Goal: Transaction & Acquisition: Purchase product/service

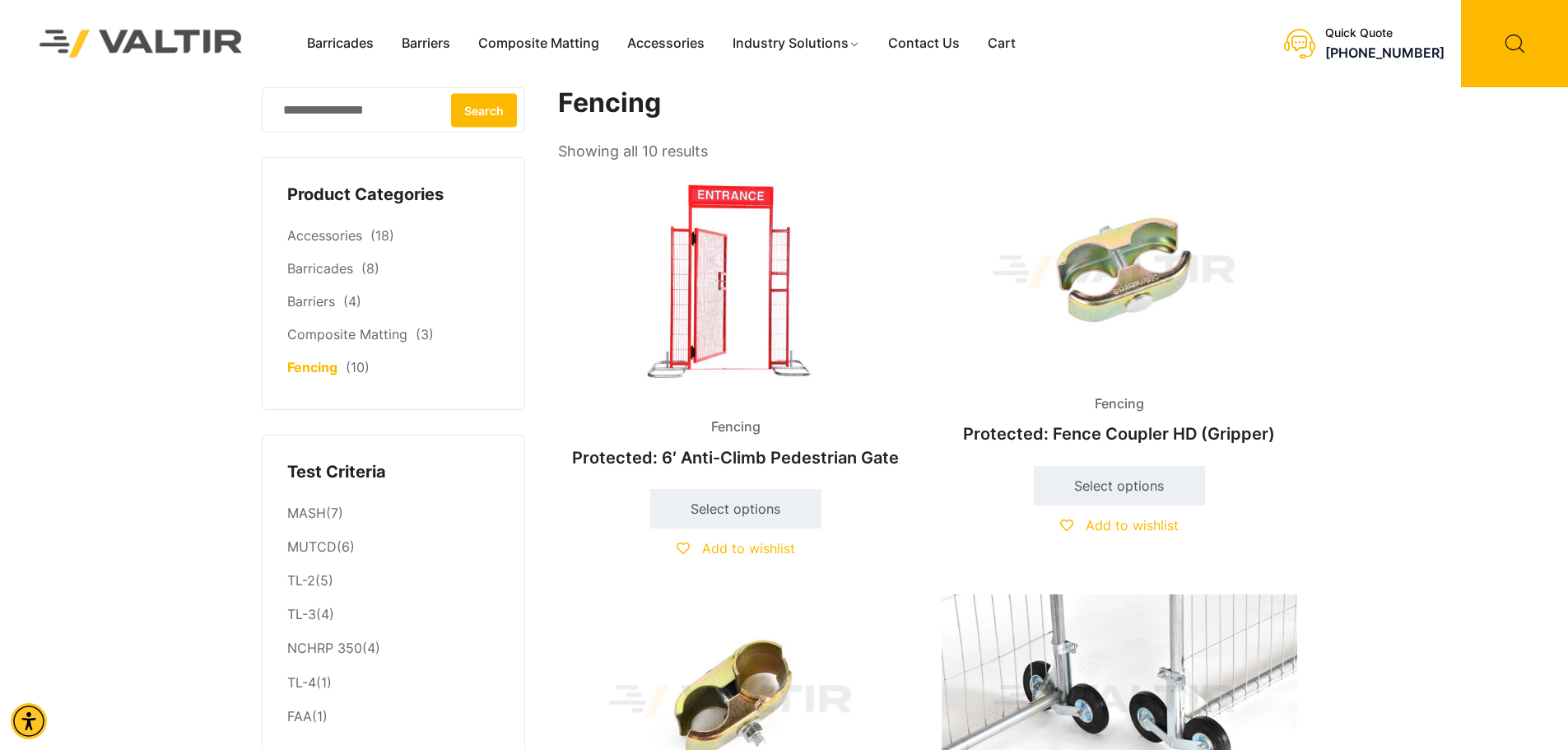
click at [756, 325] on img at bounding box center [736, 282] width 356 height 237
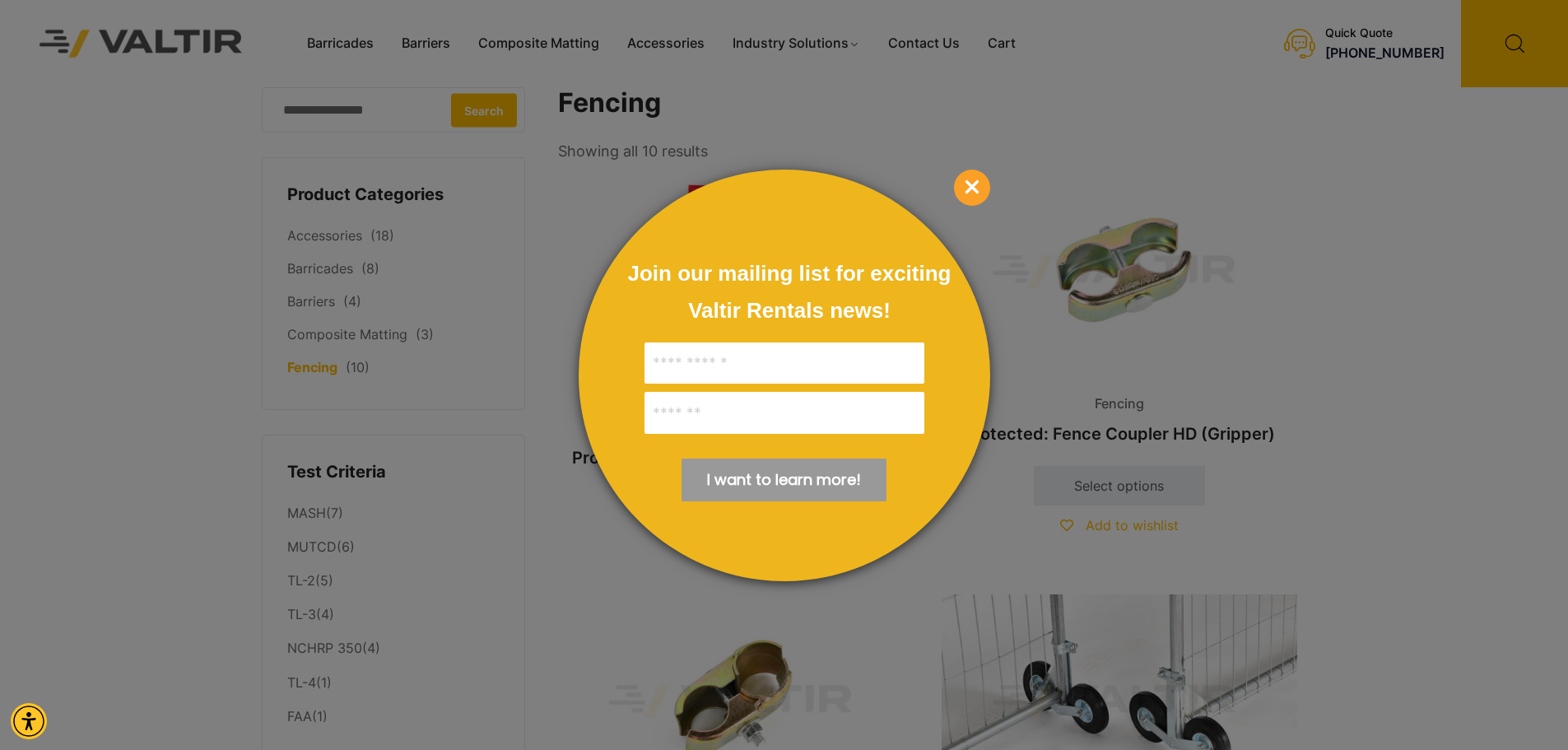
click at [974, 178] on span "×" at bounding box center [972, 187] width 36 height 36
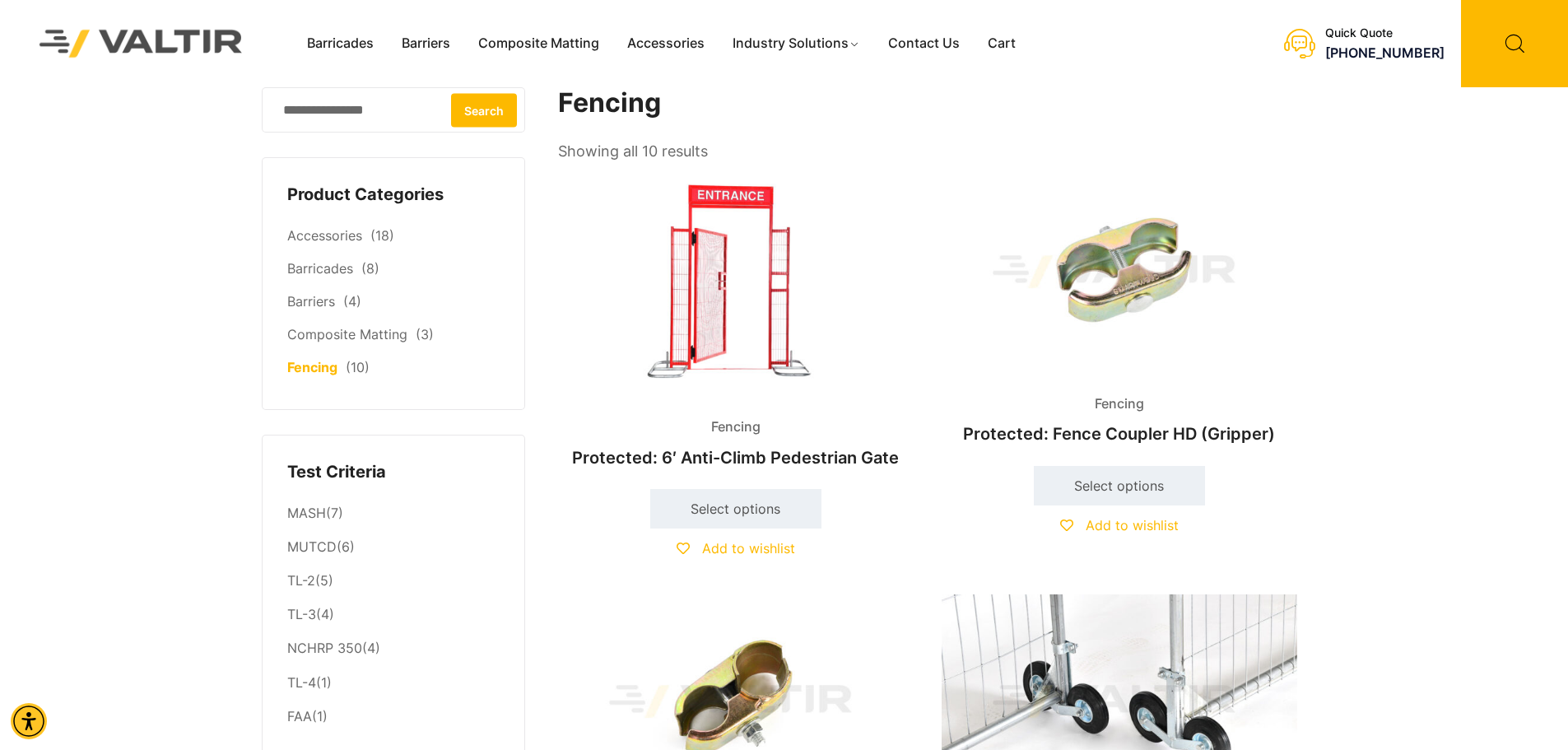
drag, startPoint x: 1562, startPoint y: 143, endPoint x: 1573, endPoint y: 174, distance: 32.9
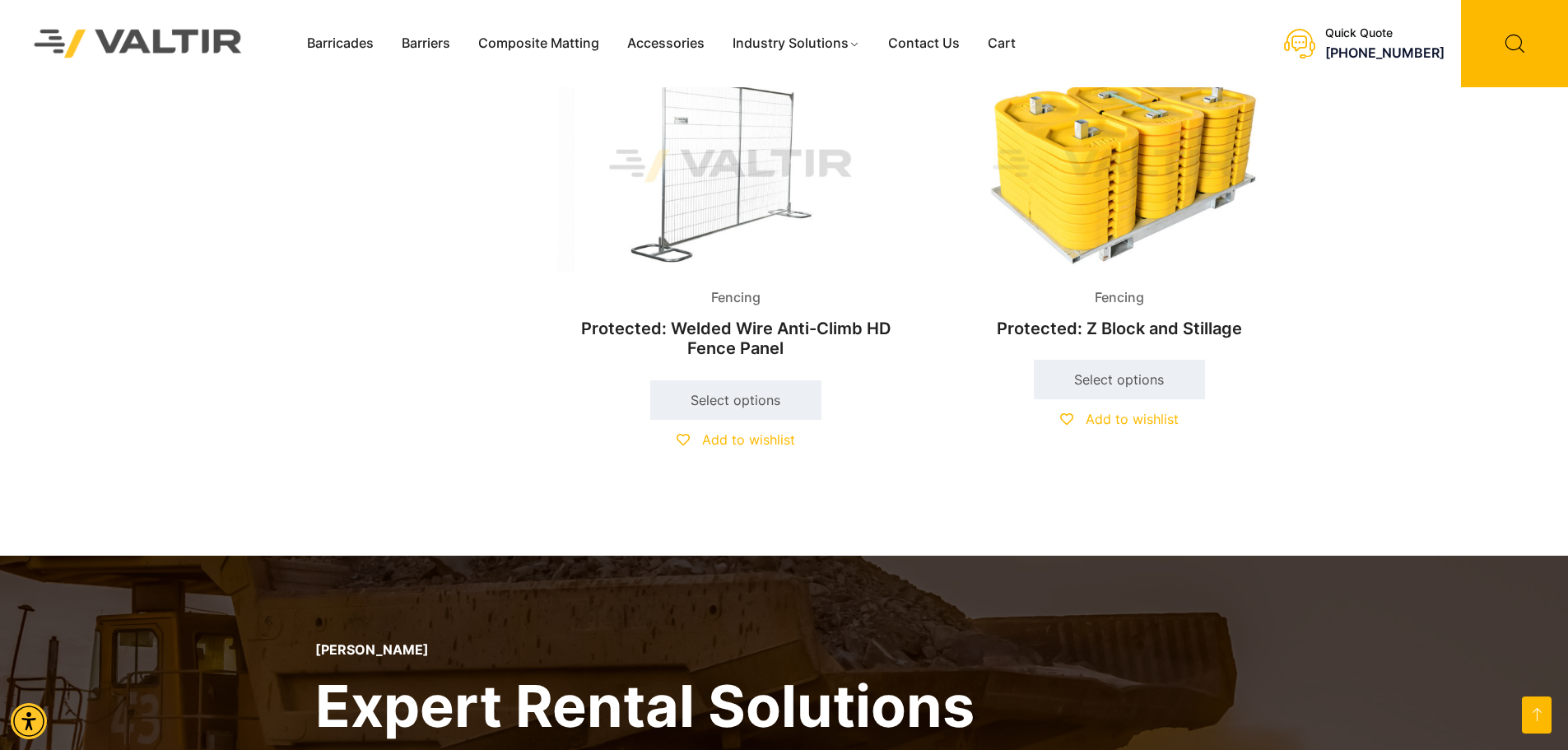
scroll to position [1713, 0]
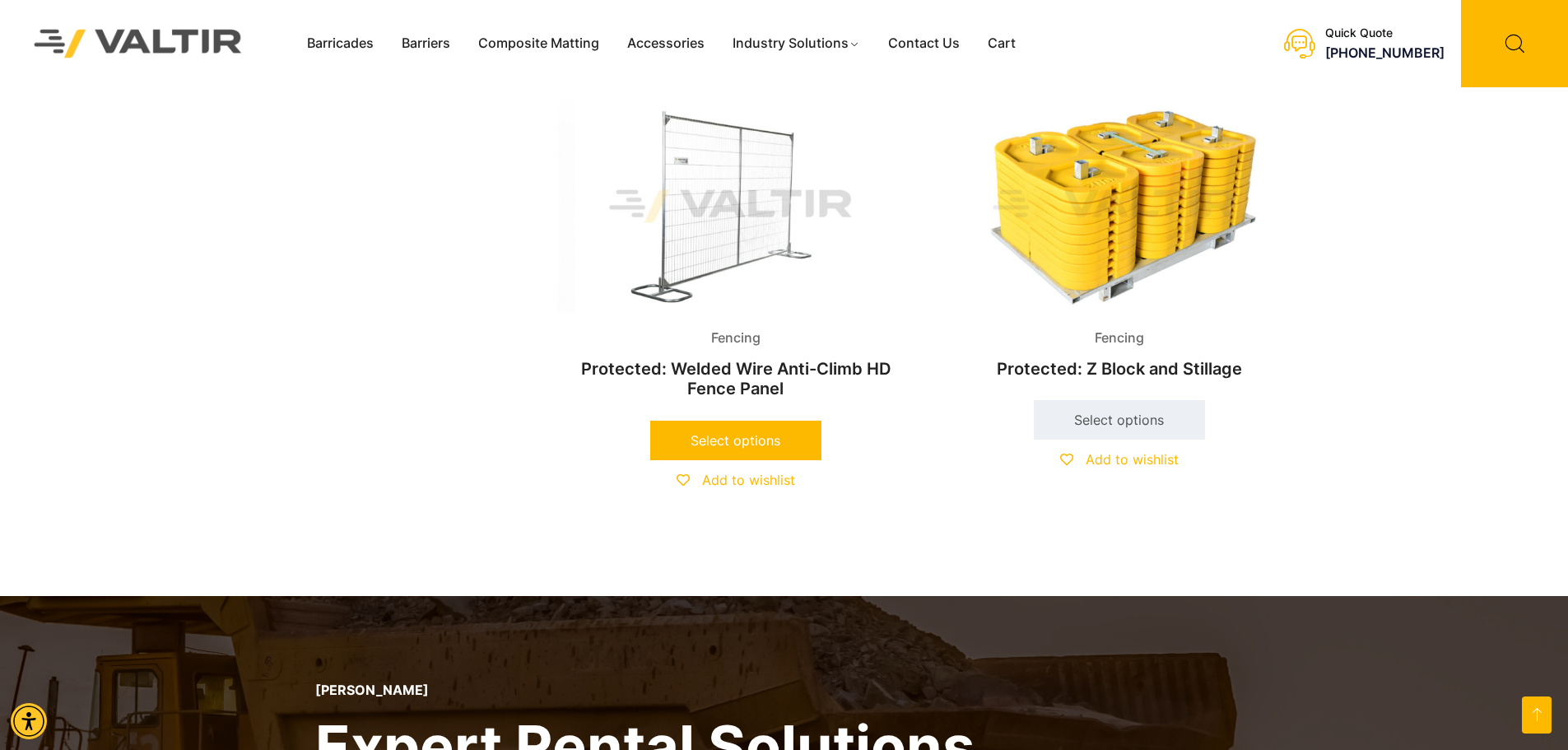
click at [746, 444] on link "Select options" at bounding box center [736, 440] width 171 height 39
click at [180, 52] on img at bounding box center [138, 44] width 251 height 72
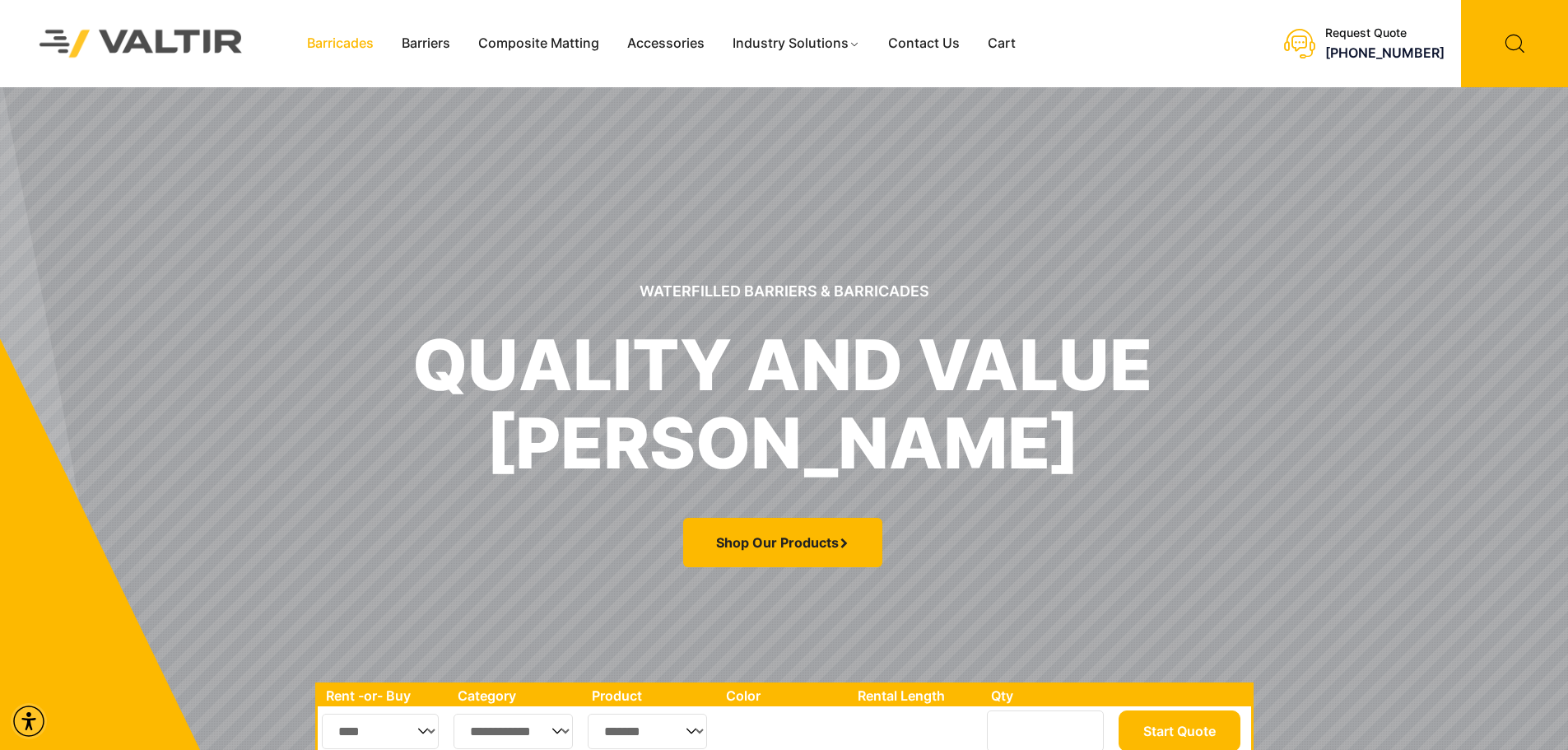
click at [348, 39] on link "Barricades" at bounding box center [340, 44] width 95 height 25
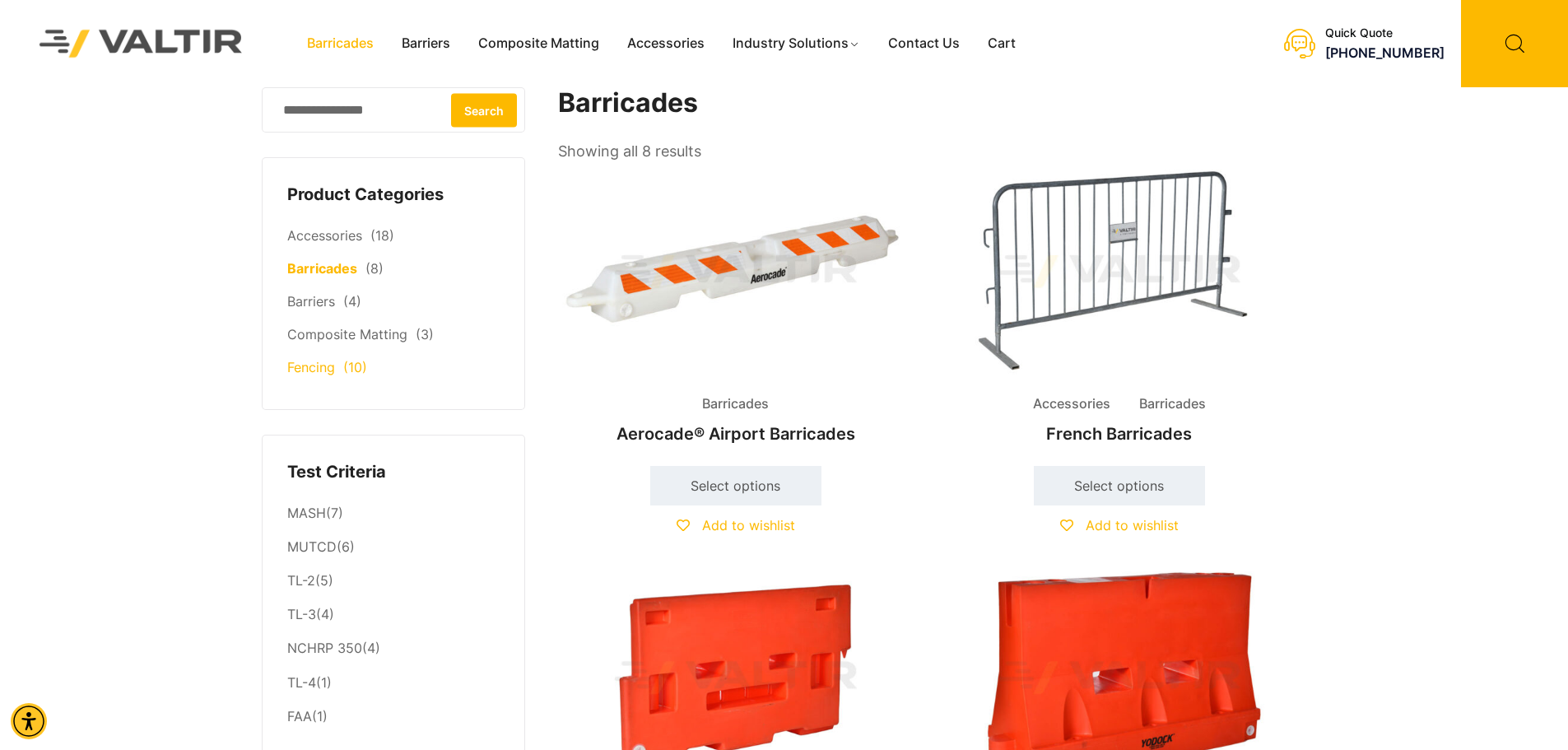
click at [323, 375] on link "Fencing" at bounding box center [311, 367] width 48 height 16
click at [759, 393] on span "Barricades" at bounding box center [735, 404] width 92 height 25
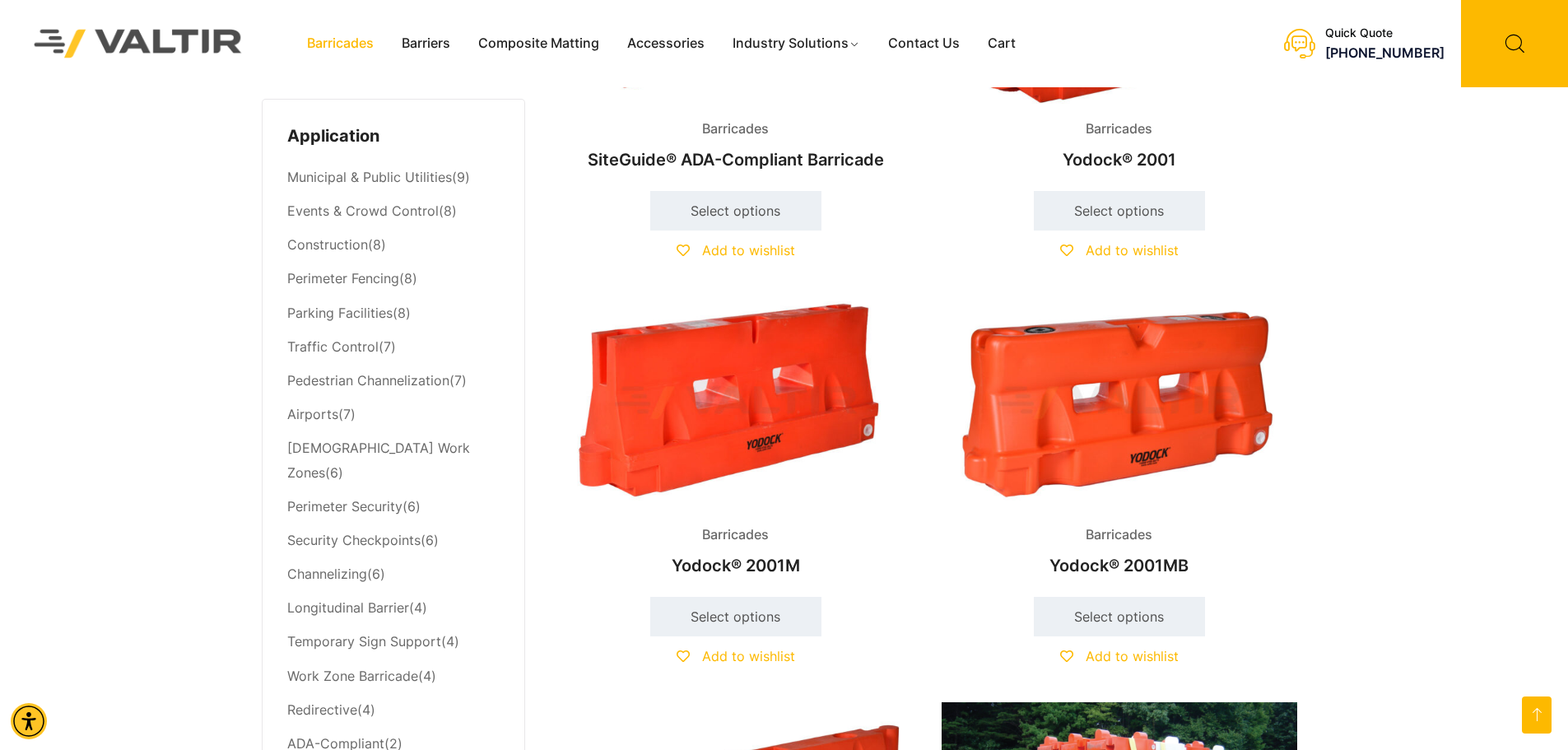
scroll to position [669, 0]
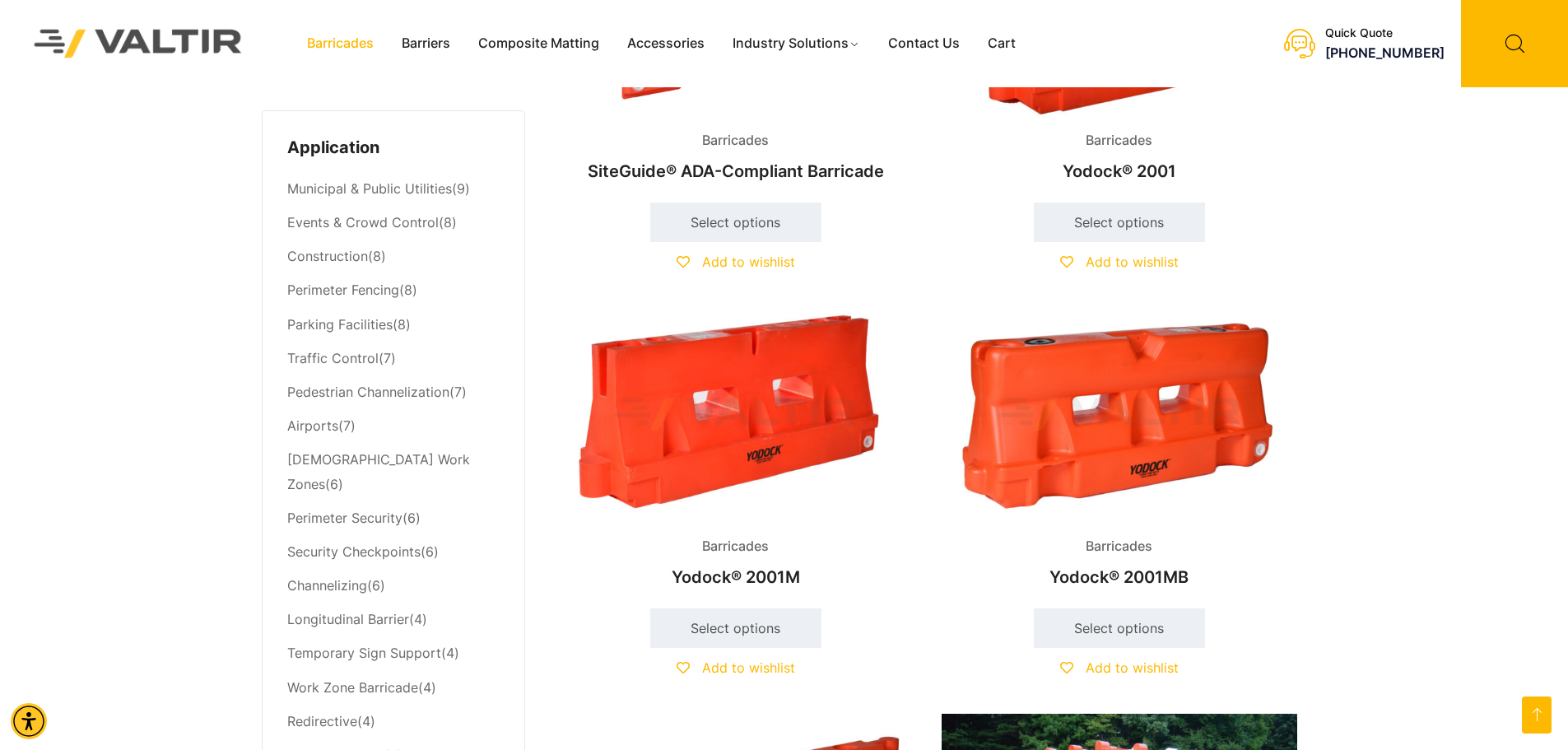
click at [740, 395] on img at bounding box center [736, 414] width 356 height 213
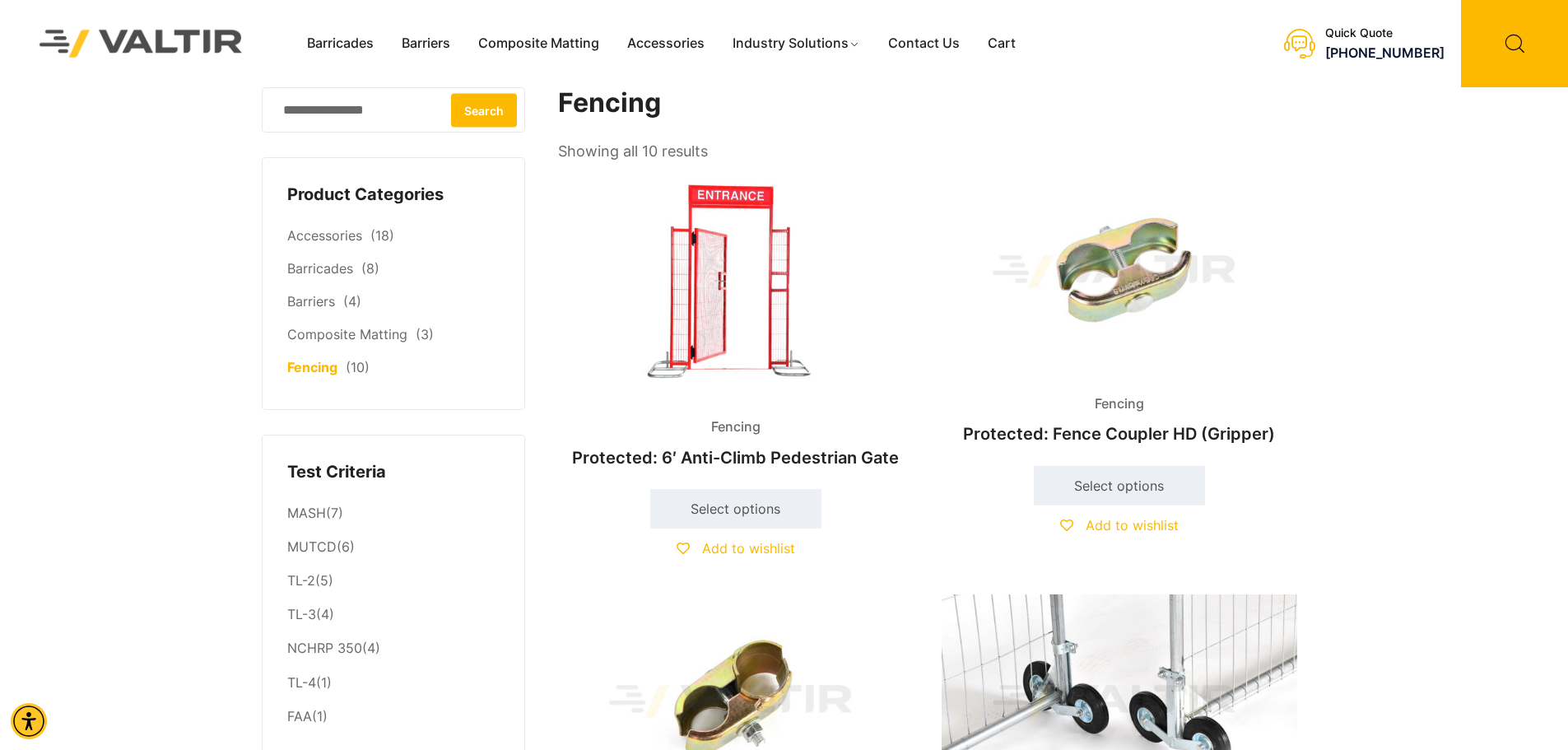
click at [761, 298] on img at bounding box center [736, 282] width 356 height 237
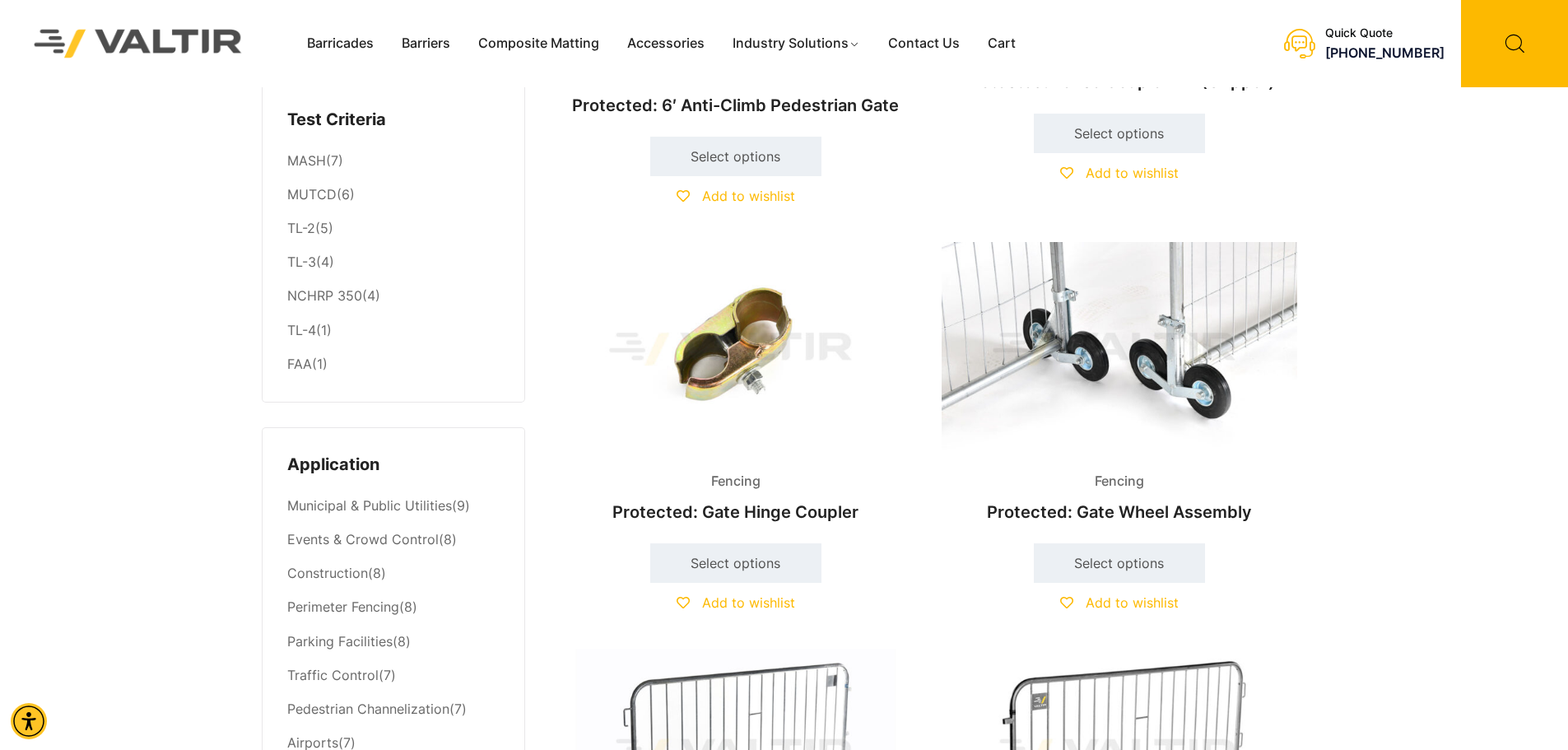
scroll to position [439, 0]
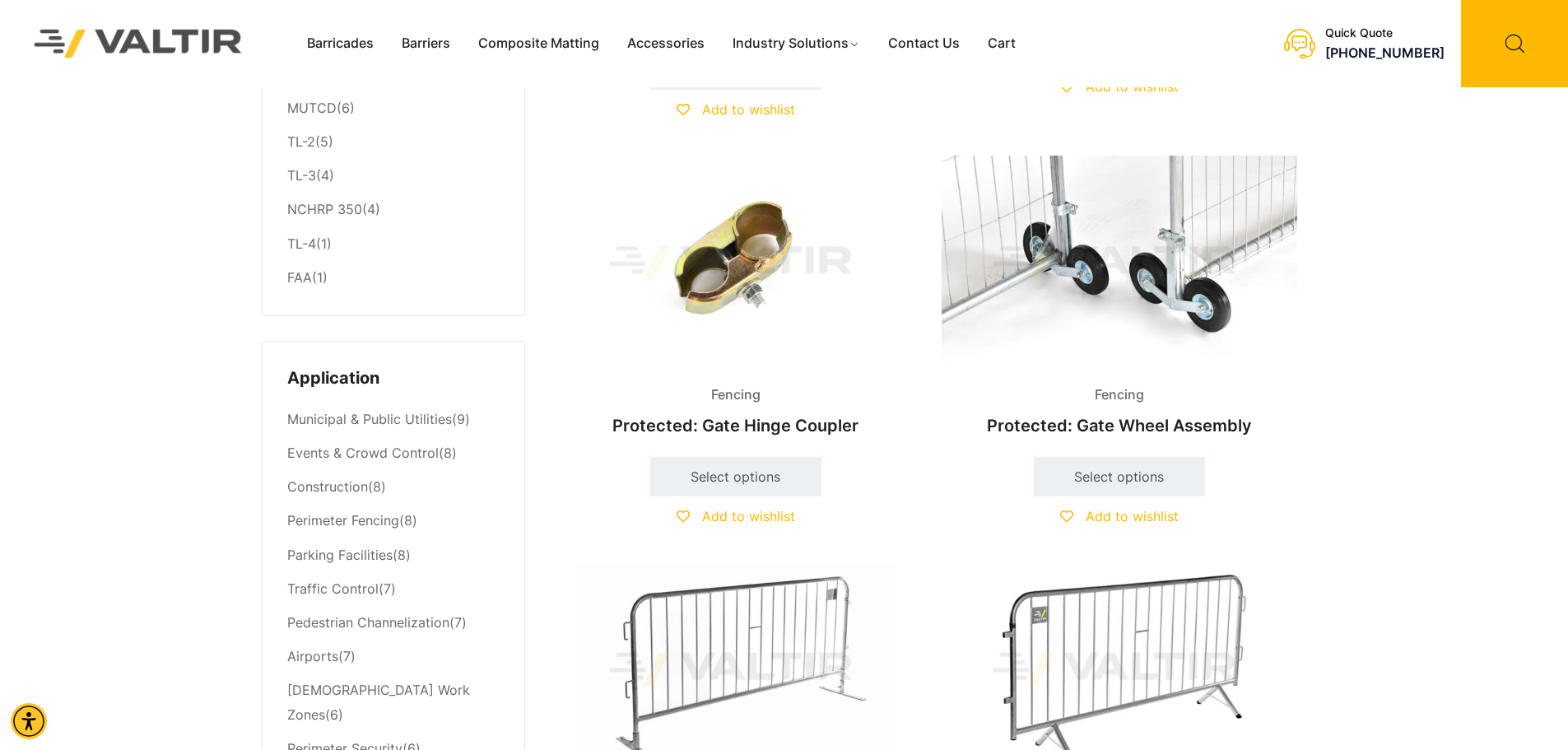
click at [1118, 293] on img at bounding box center [1120, 262] width 356 height 213
click at [829, 646] on img at bounding box center [736, 668] width 356 height 213
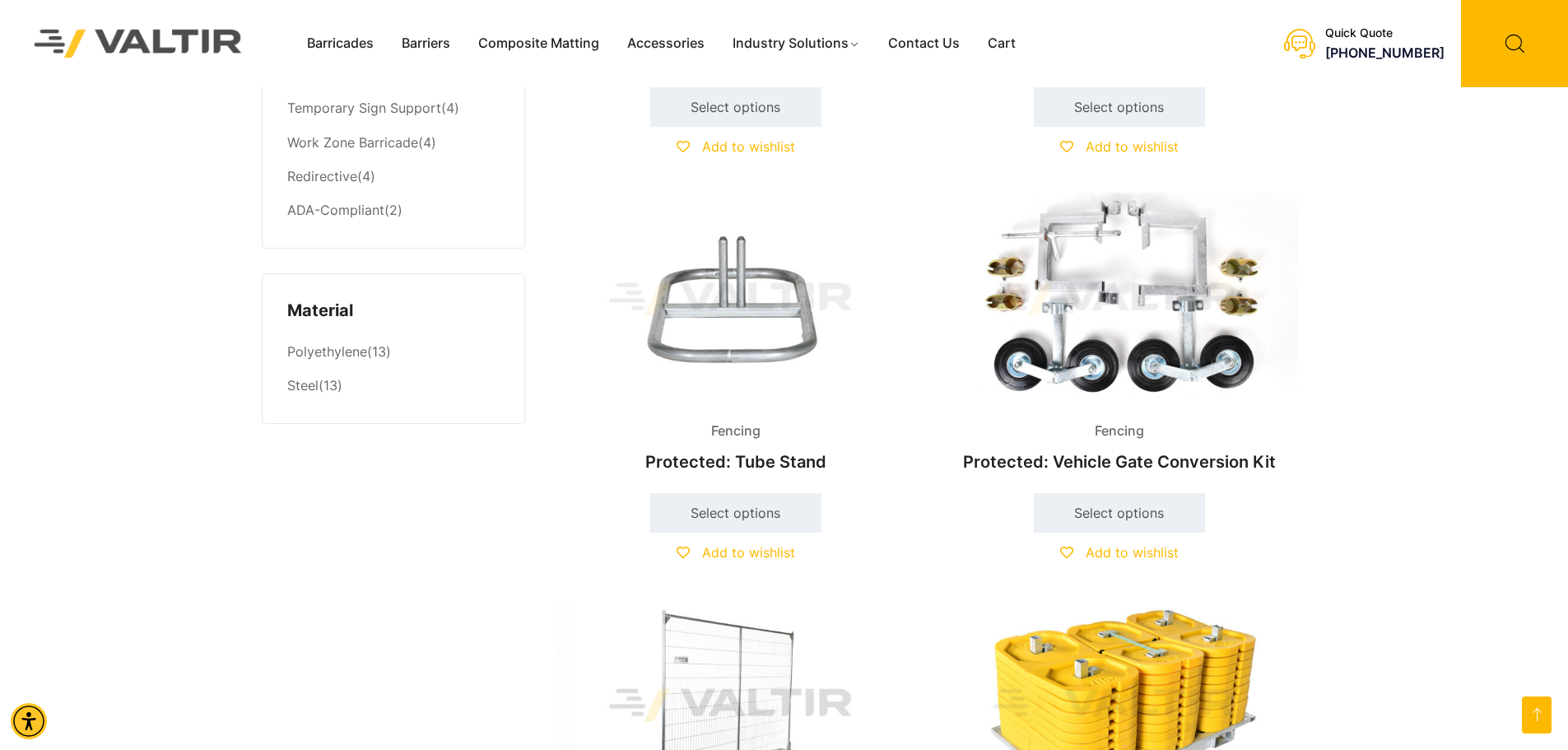
scroll to position [1244, 0]
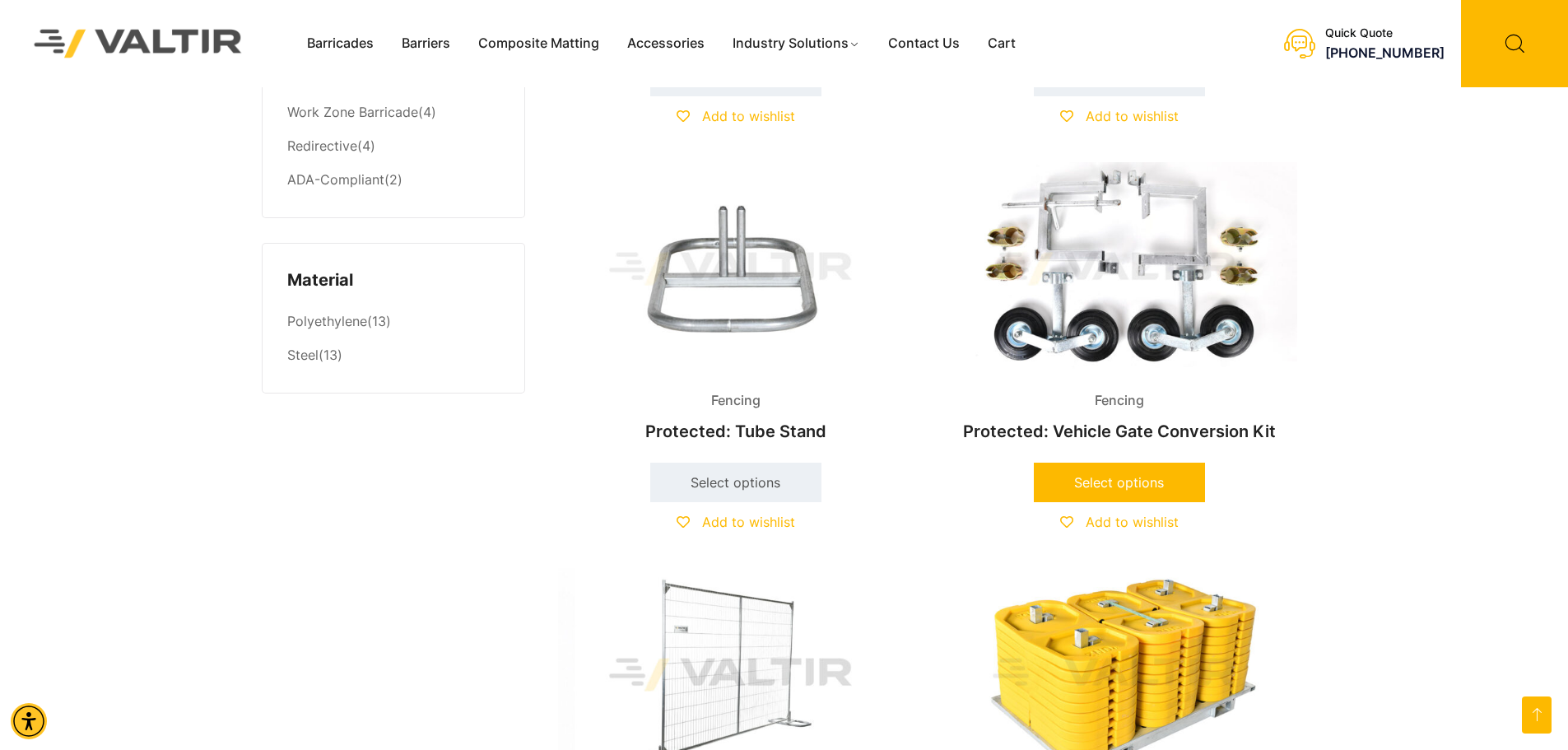
click at [1060, 473] on link "Select options" at bounding box center [1120, 482] width 171 height 39
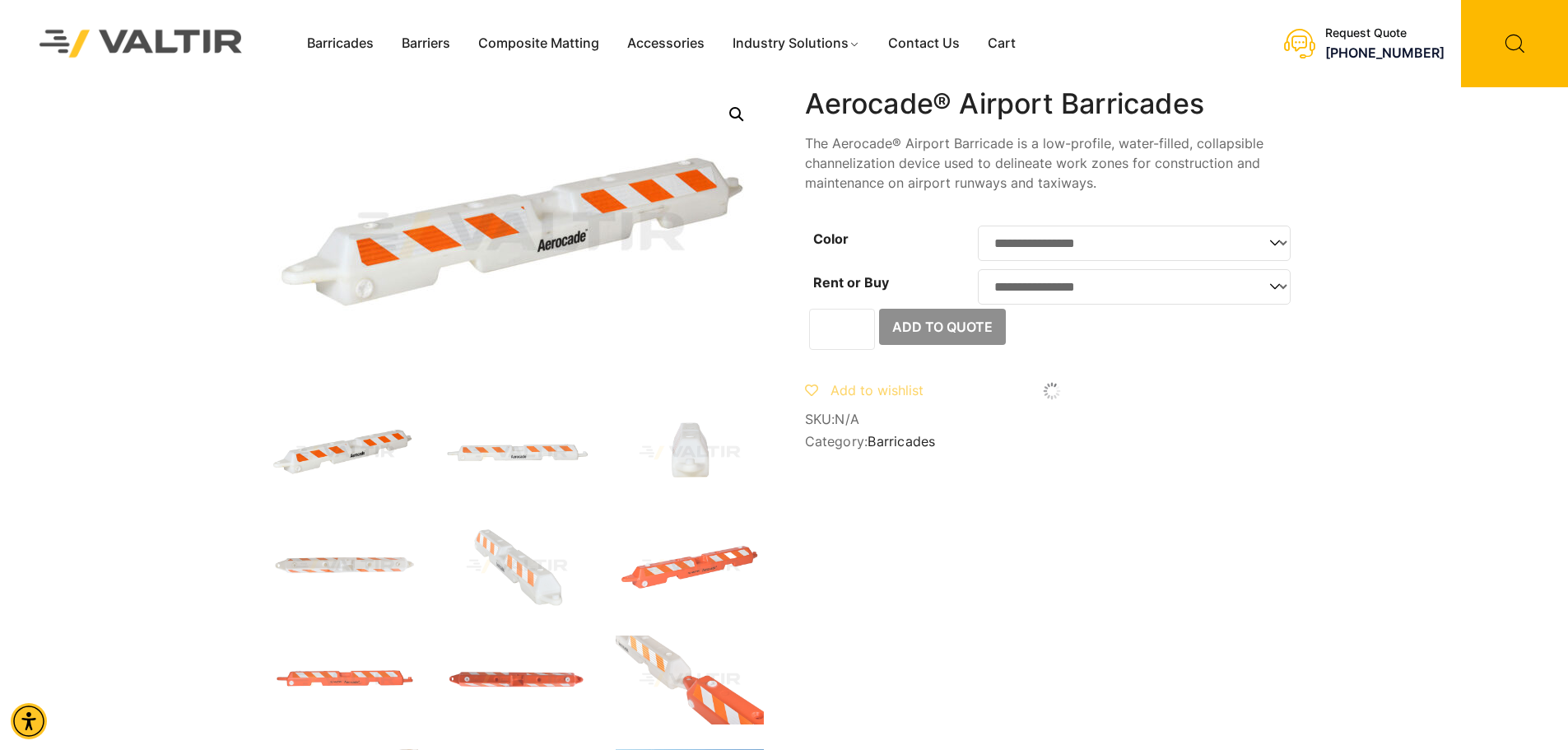
click at [1068, 301] on select "**********" at bounding box center [1134, 286] width 313 height 35
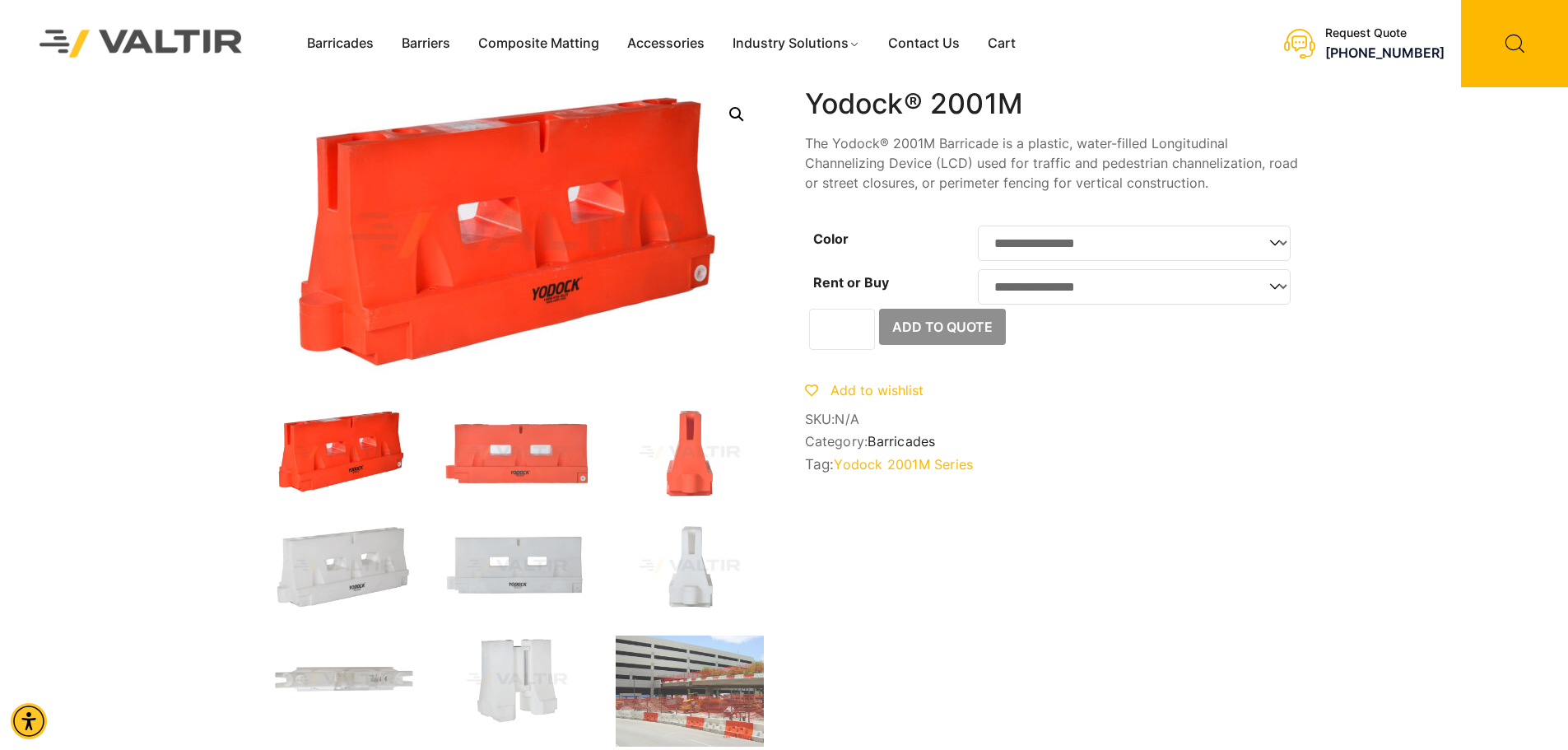
click at [1074, 251] on select "**********" at bounding box center [1134, 243] width 313 height 35
click at [1068, 251] on select "**********" at bounding box center [1134, 243] width 313 height 35
click at [1064, 298] on select "**********" at bounding box center [1134, 286] width 313 height 35
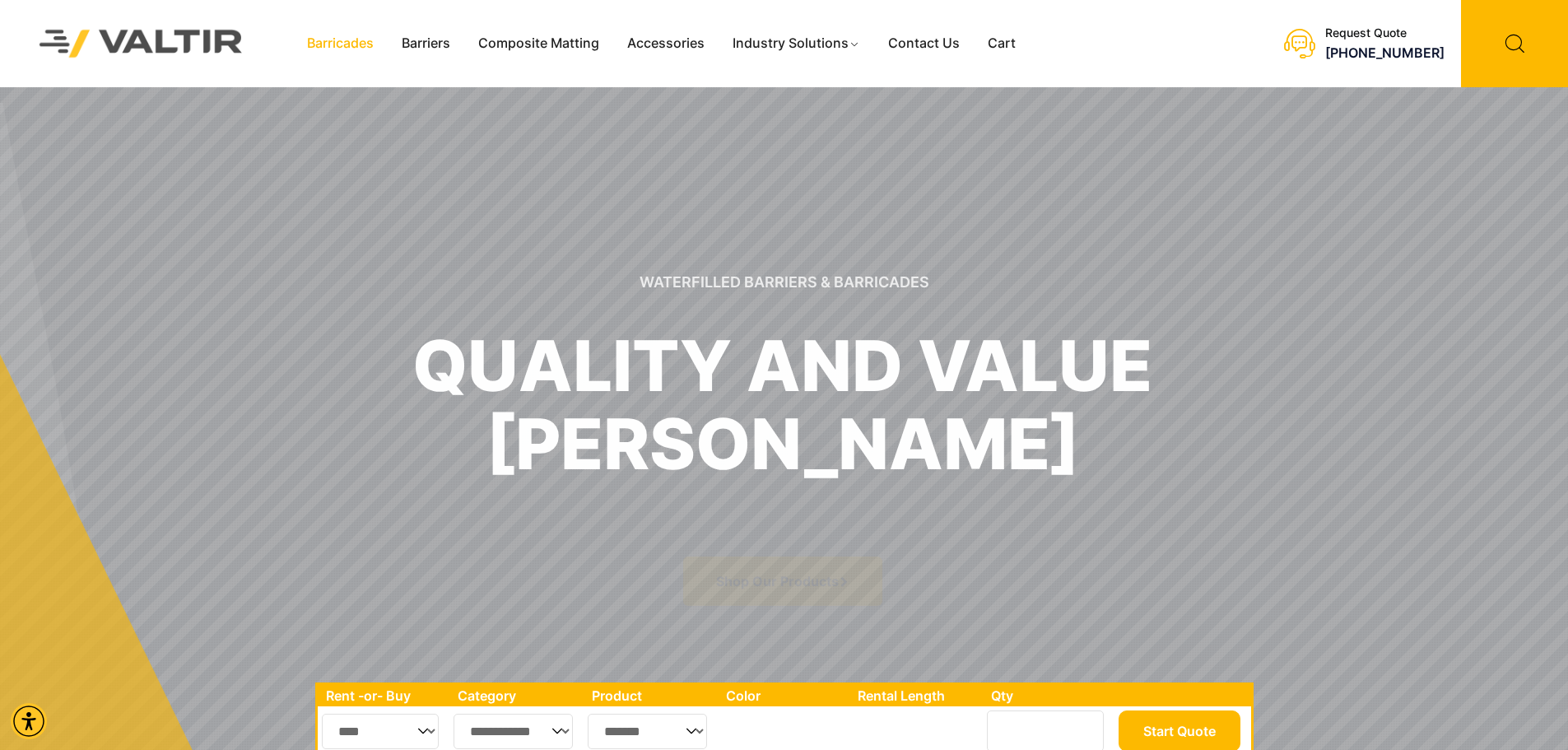
click at [352, 49] on link "Barricades" at bounding box center [340, 44] width 95 height 25
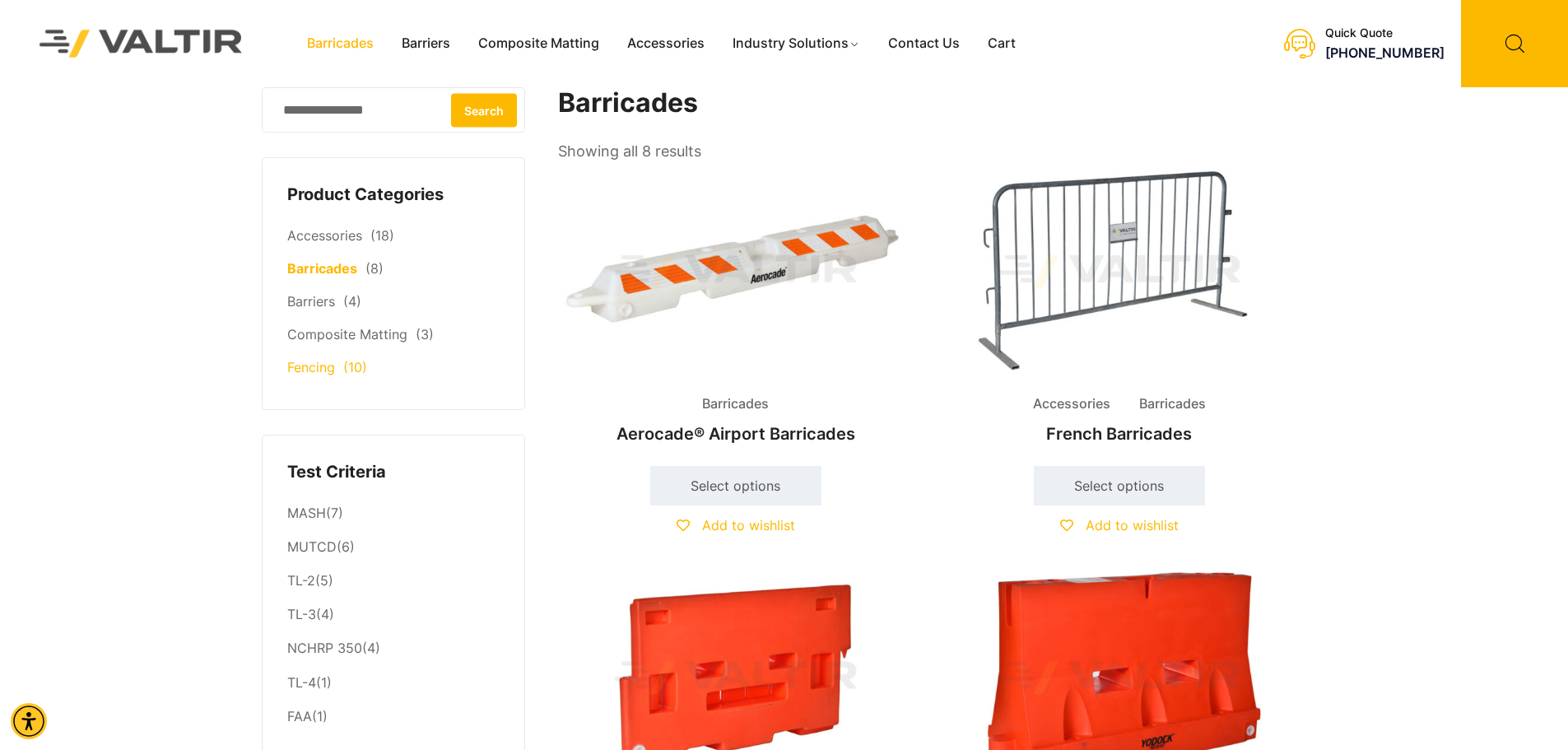
click at [319, 370] on link "Fencing" at bounding box center [311, 367] width 48 height 16
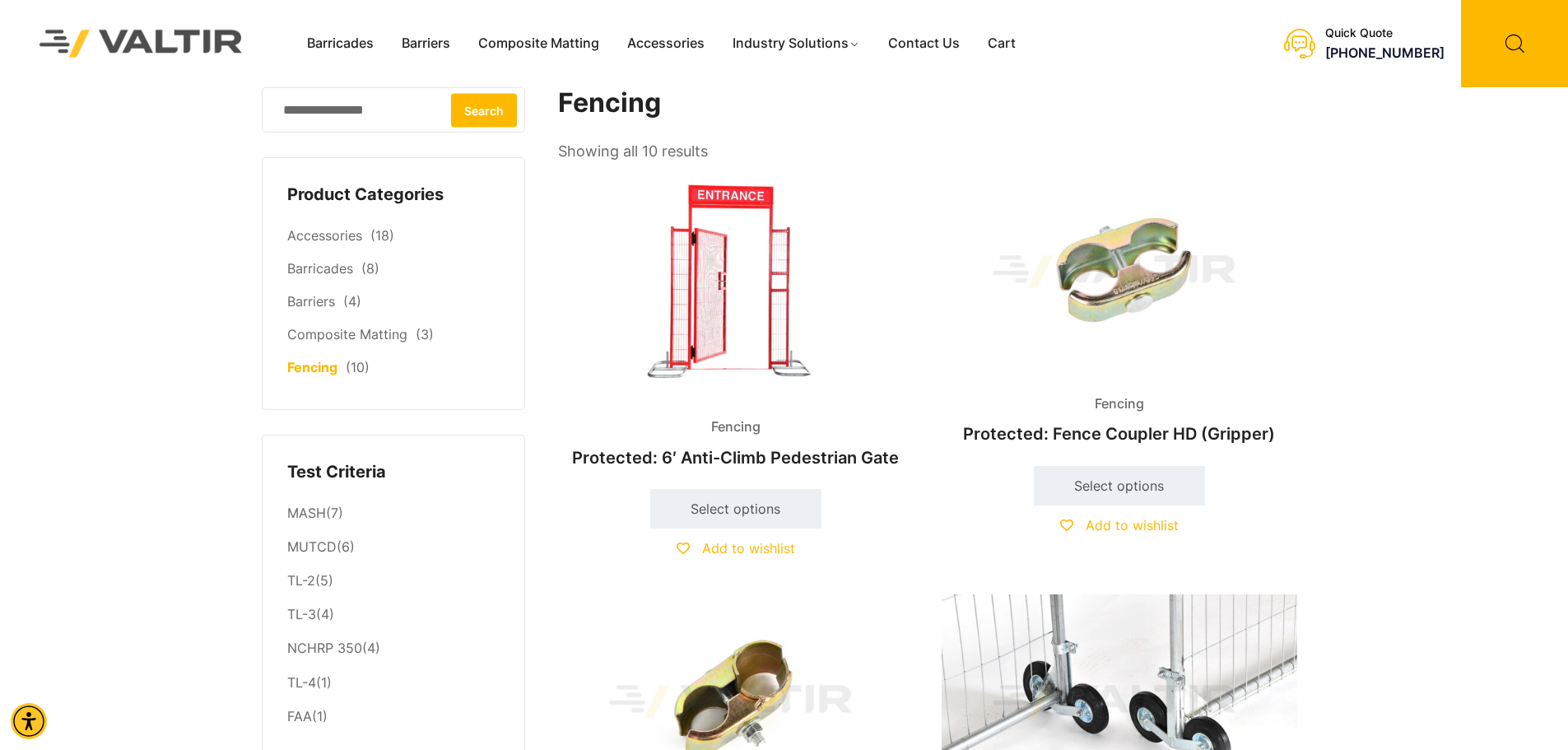
click at [715, 307] on img at bounding box center [736, 282] width 356 height 237
